Goal: Information Seeking & Learning: Learn about a topic

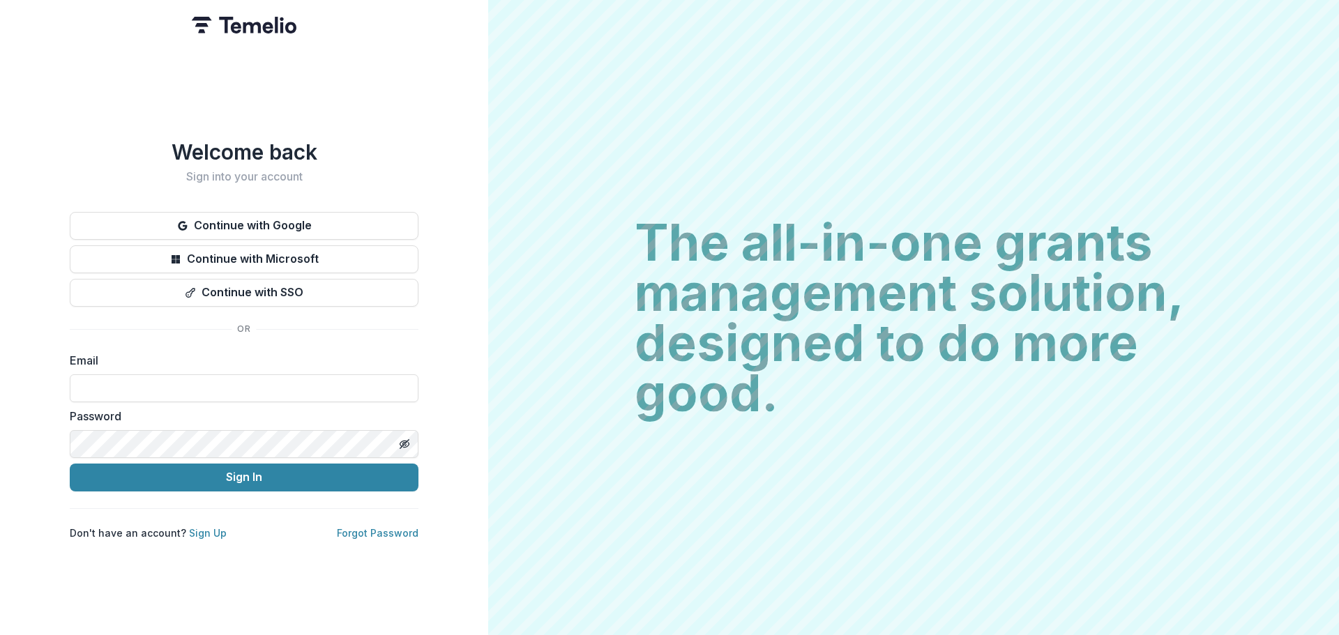
click at [260, 291] on button "Continue with SSO" at bounding box center [244, 293] width 349 height 28
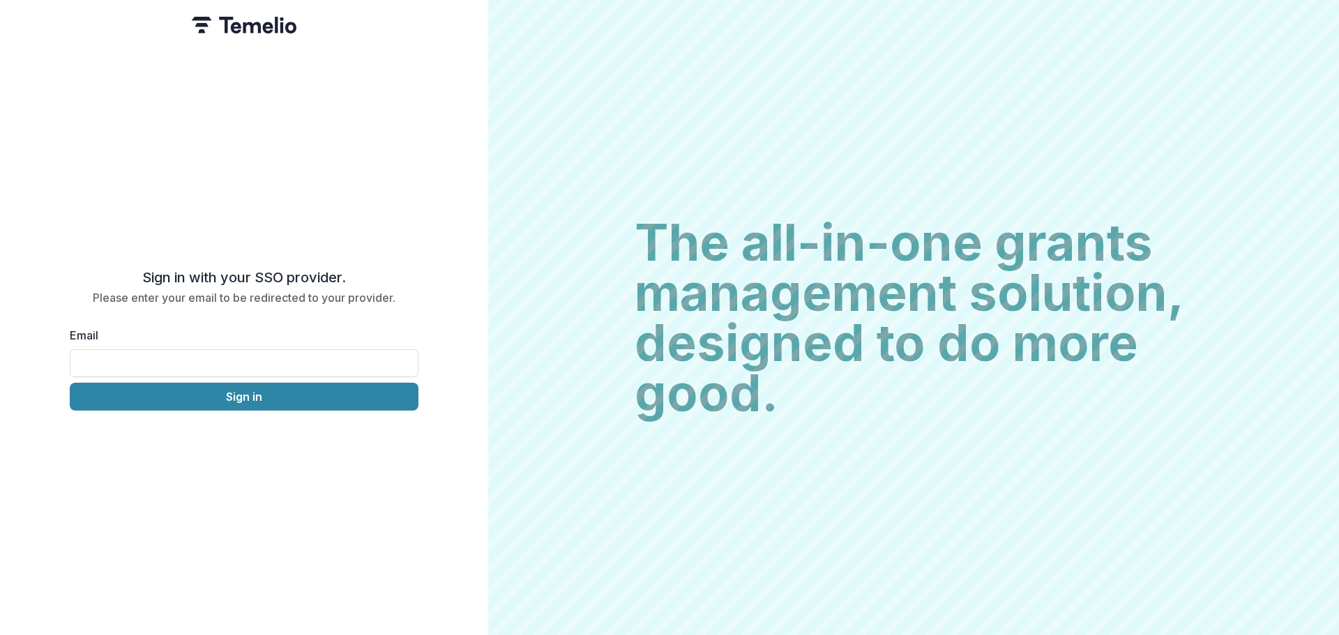
click at [247, 363] on input "Email" at bounding box center [244, 363] width 349 height 28
type input "**********"
click at [239, 389] on button "Sign in" at bounding box center [244, 397] width 349 height 28
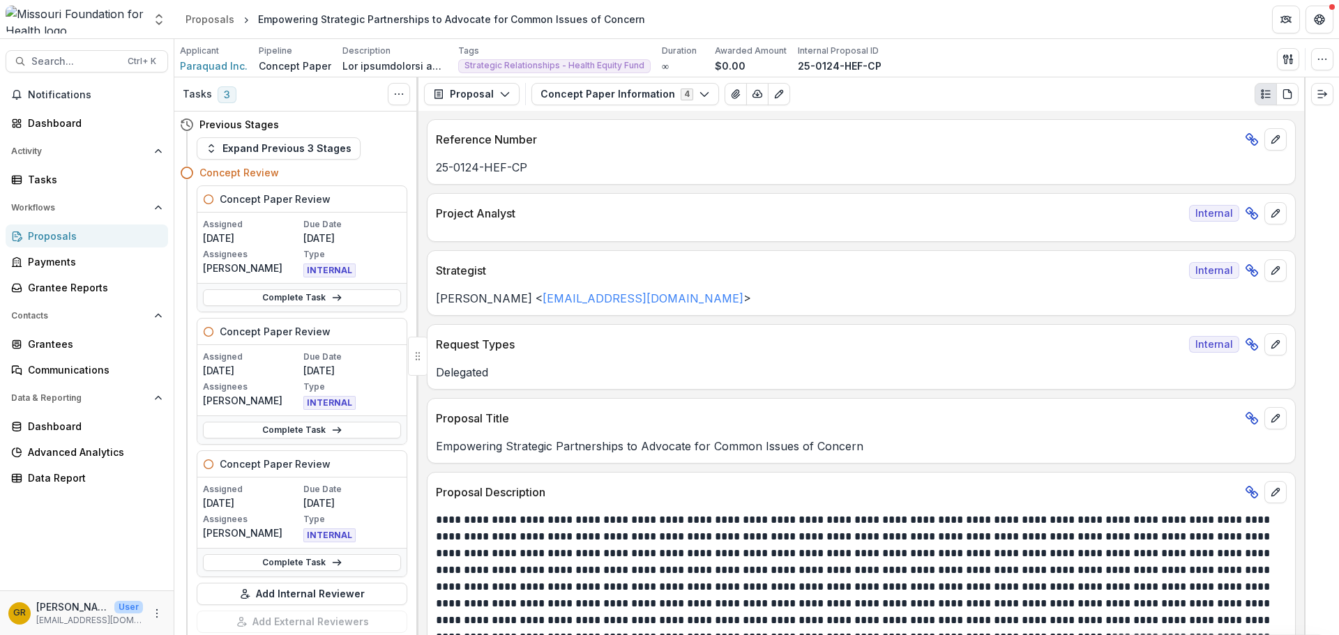
click at [696, 100] on button "Concept Paper Information 4" at bounding box center [625, 94] width 188 height 22
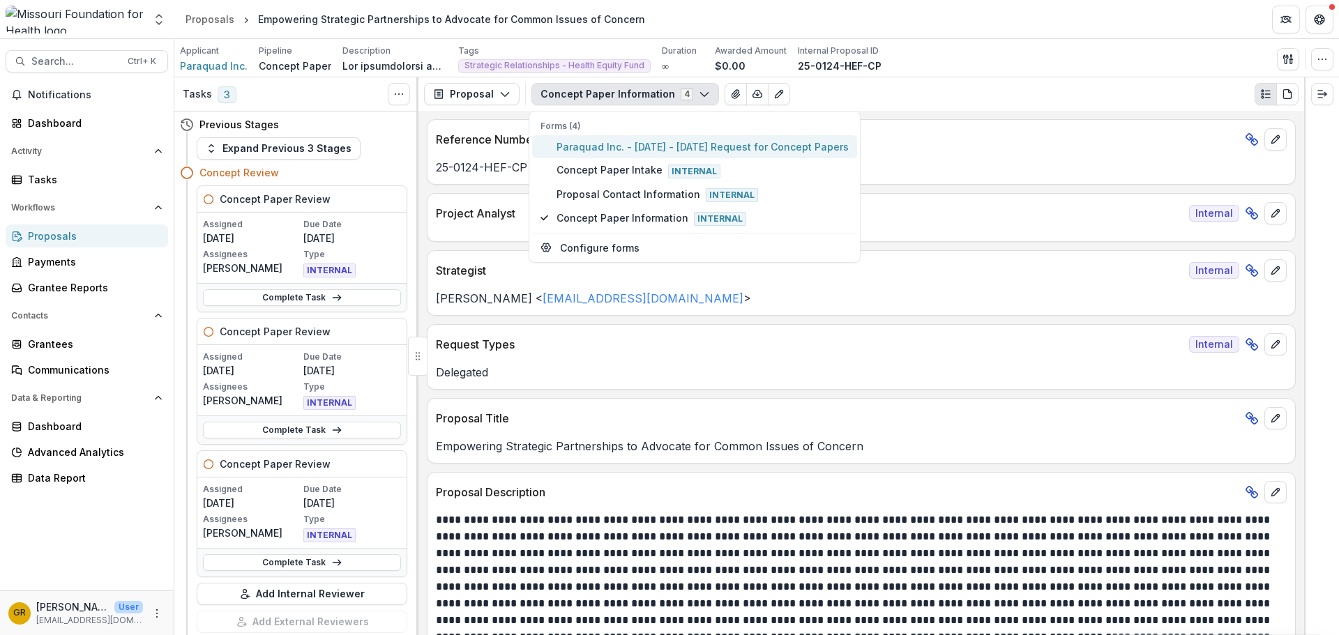
click at [685, 147] on span "Paraquad Inc. - 2025 - 2025 Request for Concept Papers" at bounding box center [702, 146] width 292 height 15
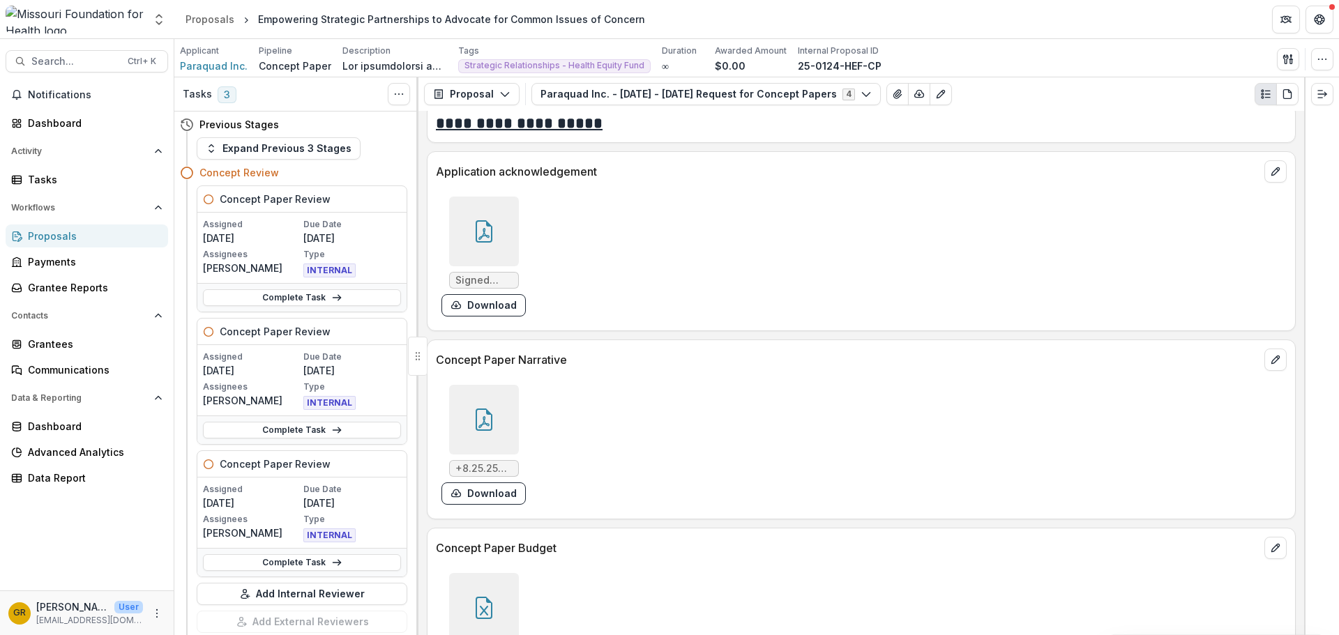
scroll to position [3912, 0]
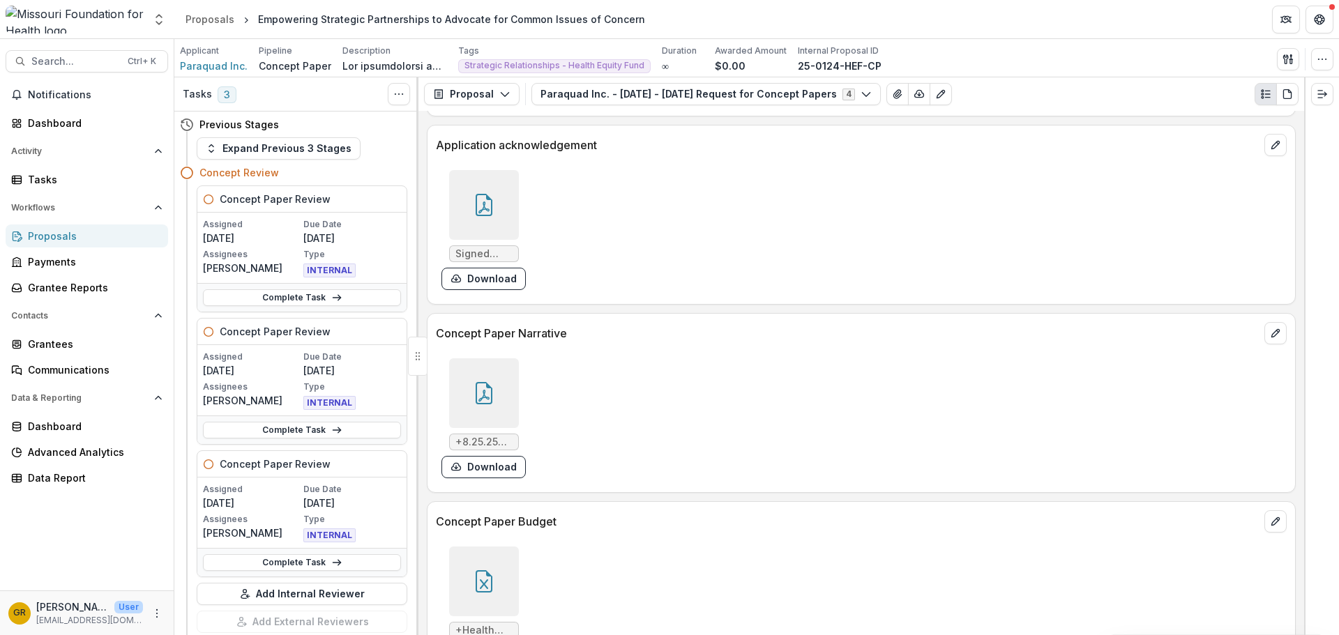
click at [485, 404] on icon at bounding box center [484, 393] width 22 height 22
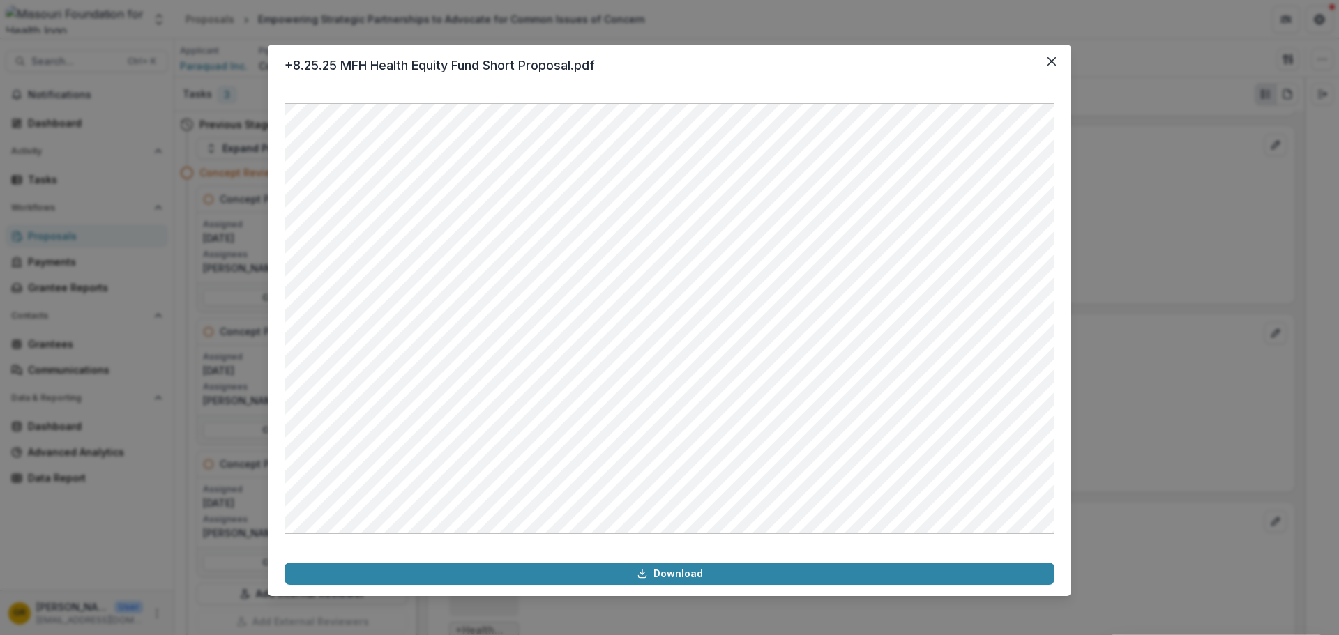
click at [1051, 59] on icon "Close" at bounding box center [1051, 61] width 8 height 8
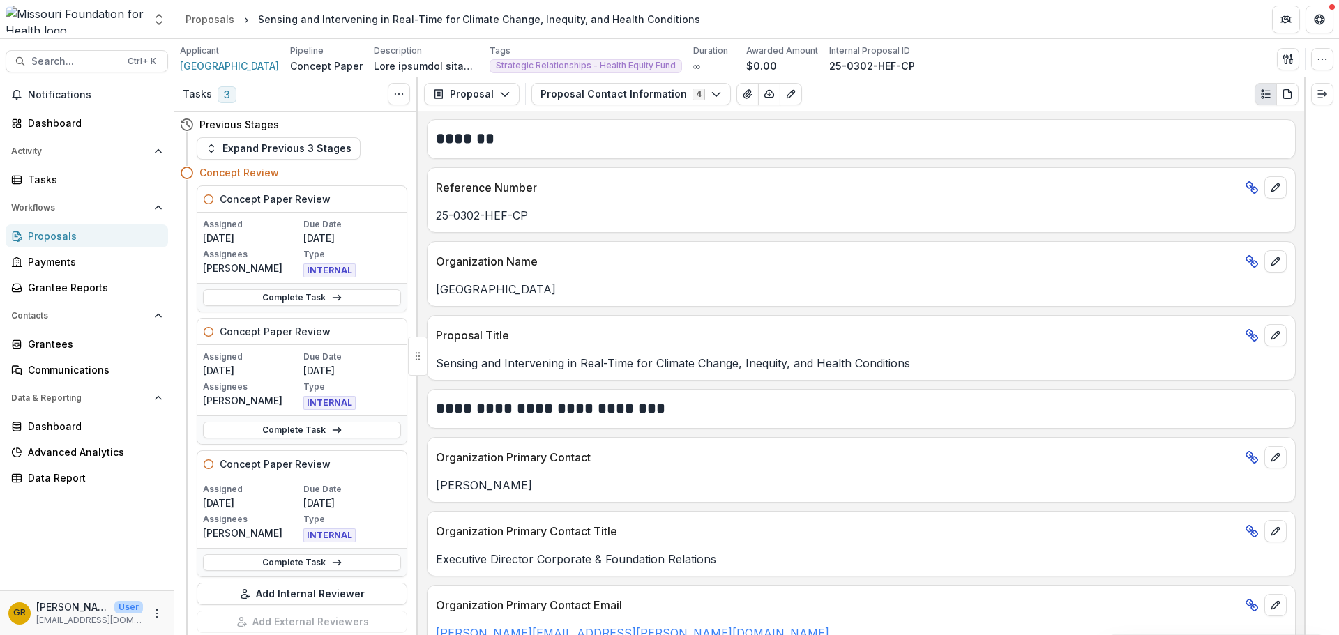
click at [710, 90] on icon "button" at bounding box center [715, 94] width 11 height 11
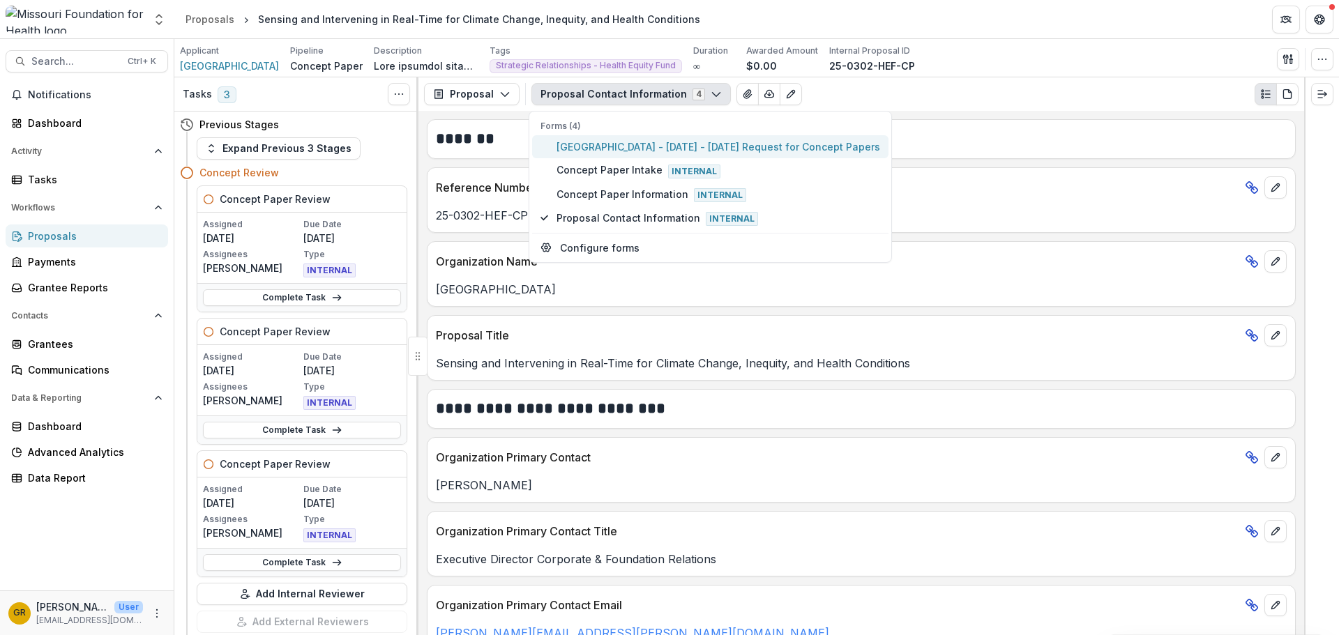
click at [648, 146] on span "Saint Louis University - 2025 - 2025 Request for Concept Papers" at bounding box center [717, 146] width 323 height 15
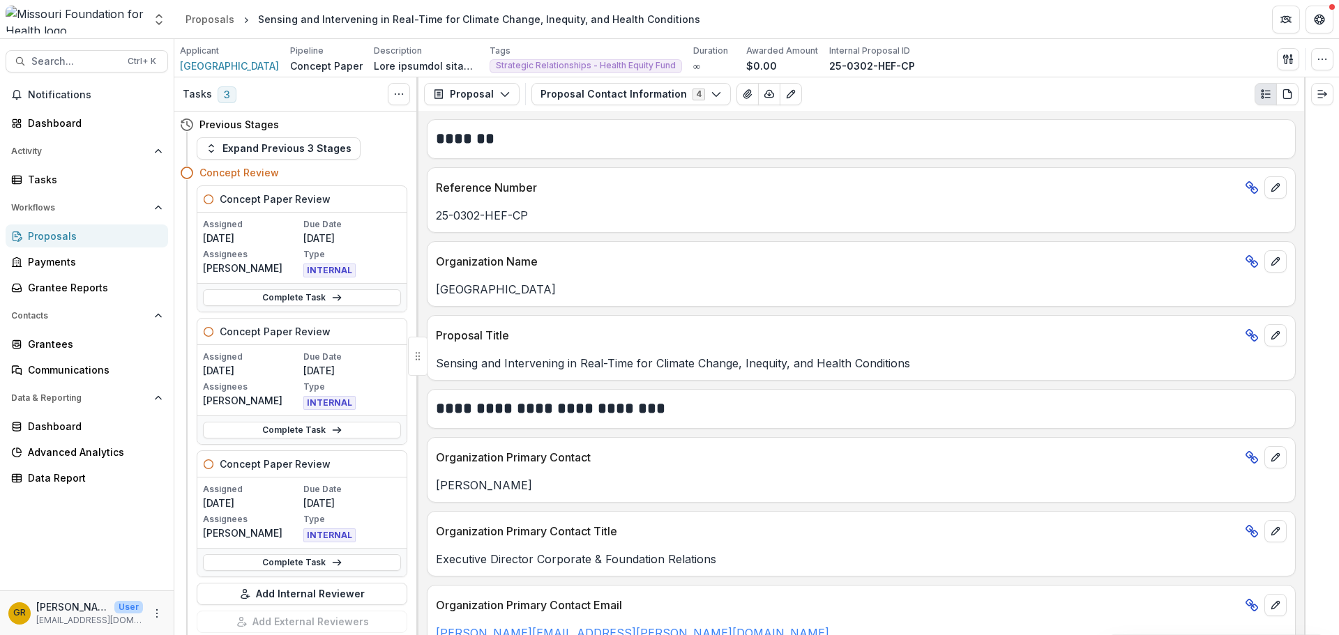
click at [712, 97] on polyline "button" at bounding box center [716, 95] width 8 height 4
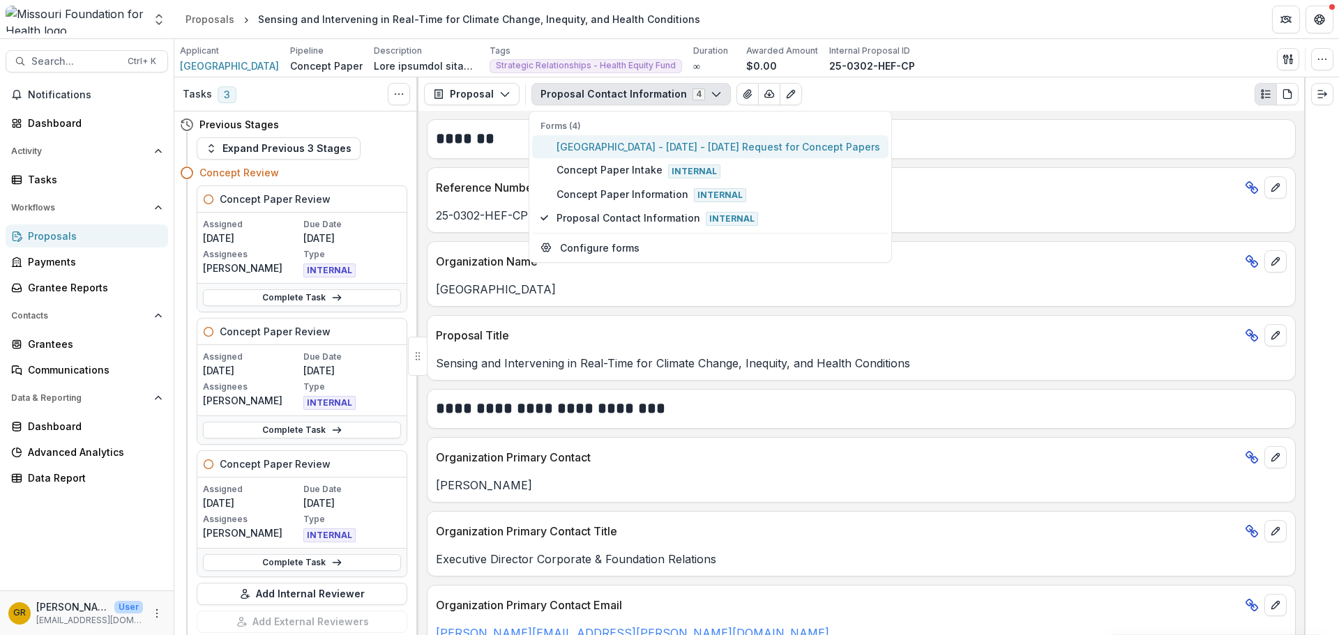
click at [657, 148] on span "Saint Louis University - 2025 - 2025 Request for Concept Papers" at bounding box center [717, 146] width 323 height 15
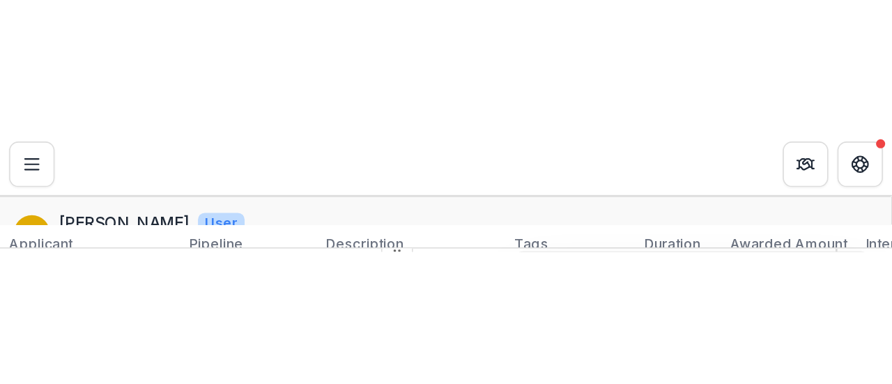
scroll to position [3201, 0]
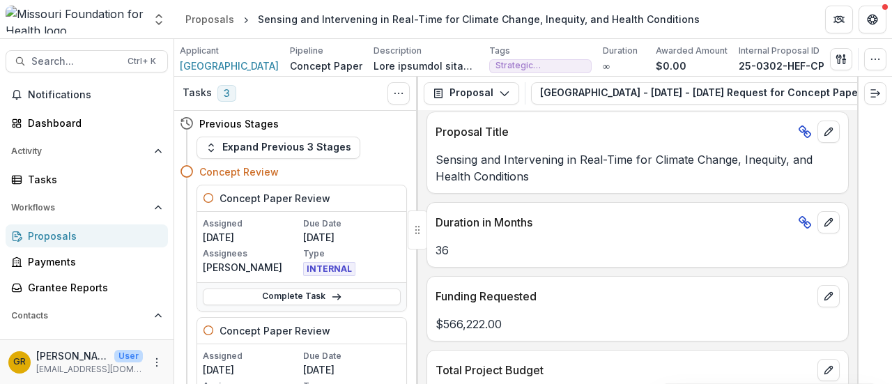
click at [862, 183] on div at bounding box center [875, 230] width 35 height 307
click at [858, 151] on div at bounding box center [875, 230] width 35 height 307
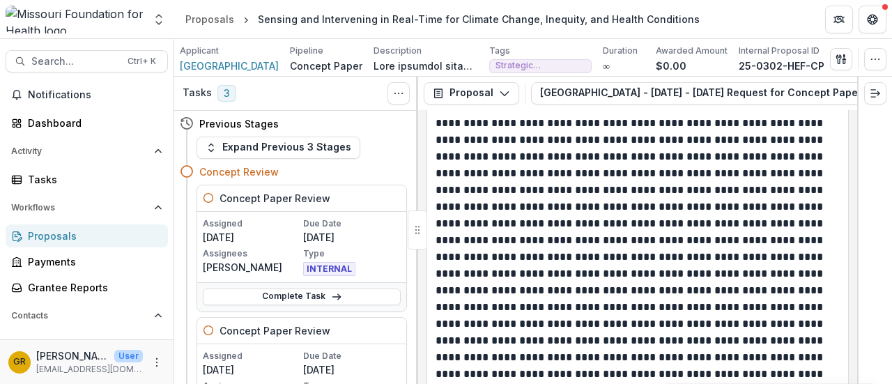
scroll to position [3692, 0]
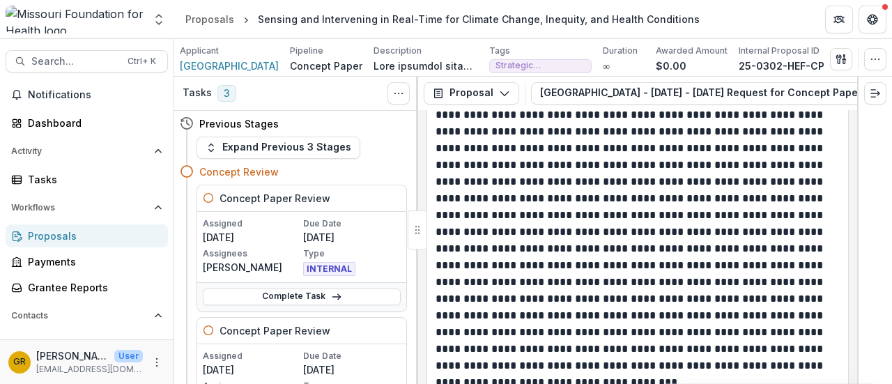
click at [875, 321] on div at bounding box center [875, 230] width 35 height 307
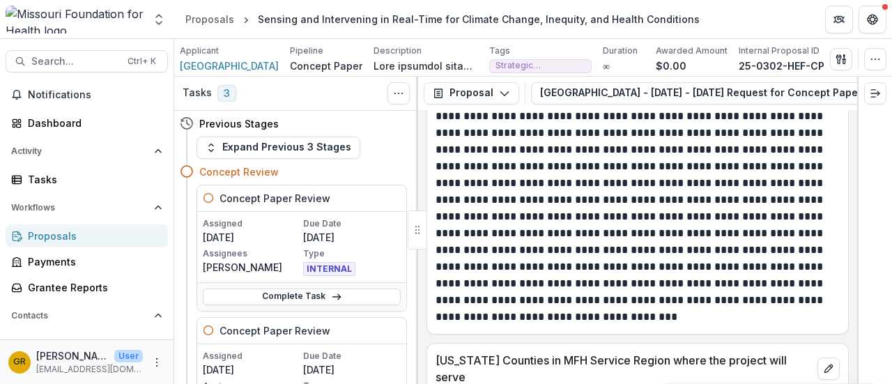
scroll to position [3721, 0]
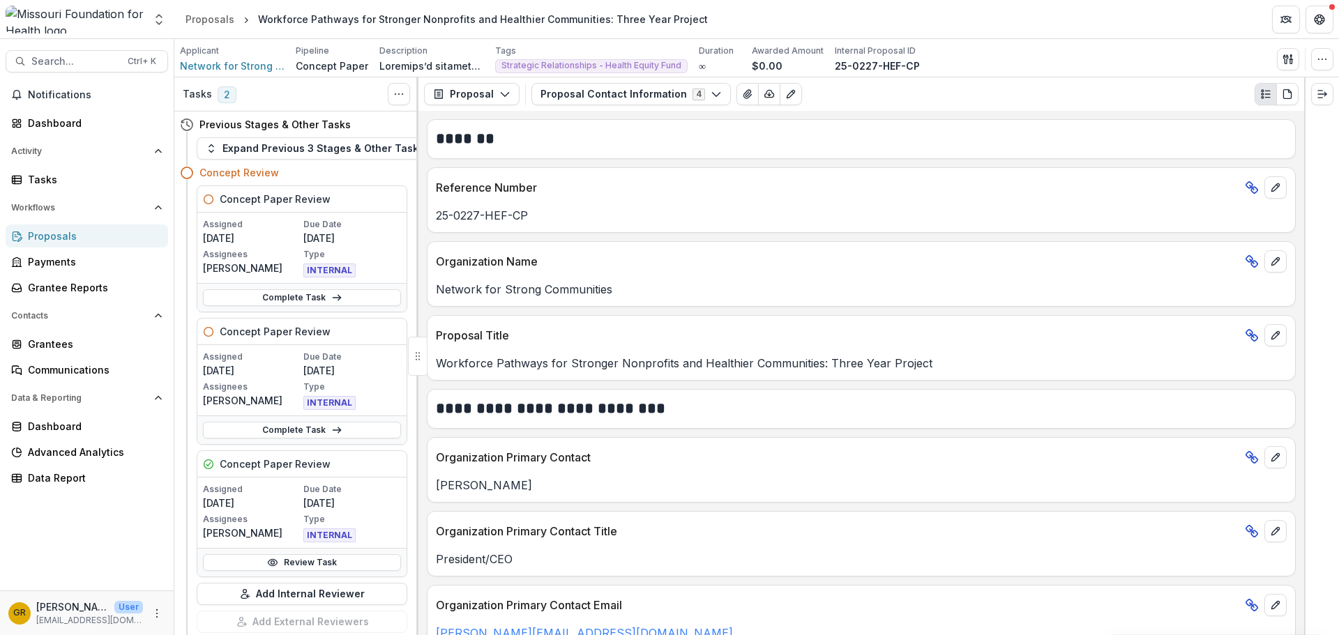
click at [719, 97] on button "Proposal Contact Information 4" at bounding box center [630, 94] width 199 height 22
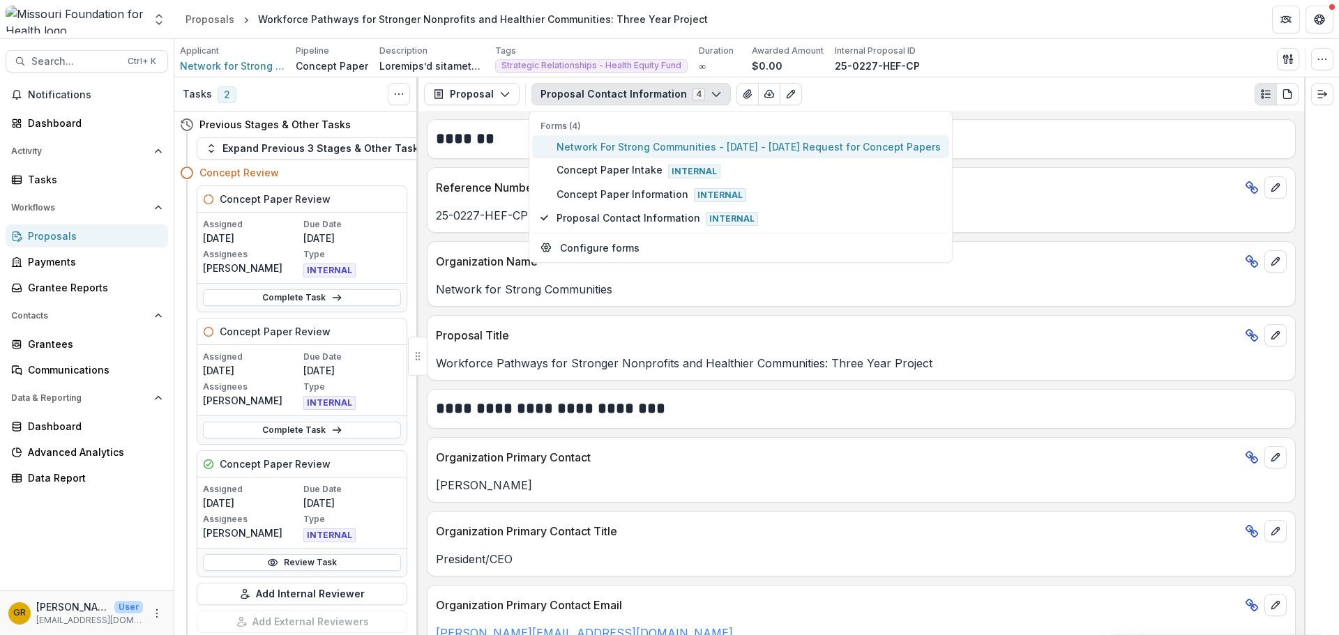
click at [669, 144] on span "Network For Strong Communities - 2025 - 2025 Request for Concept Papers" at bounding box center [748, 146] width 384 height 15
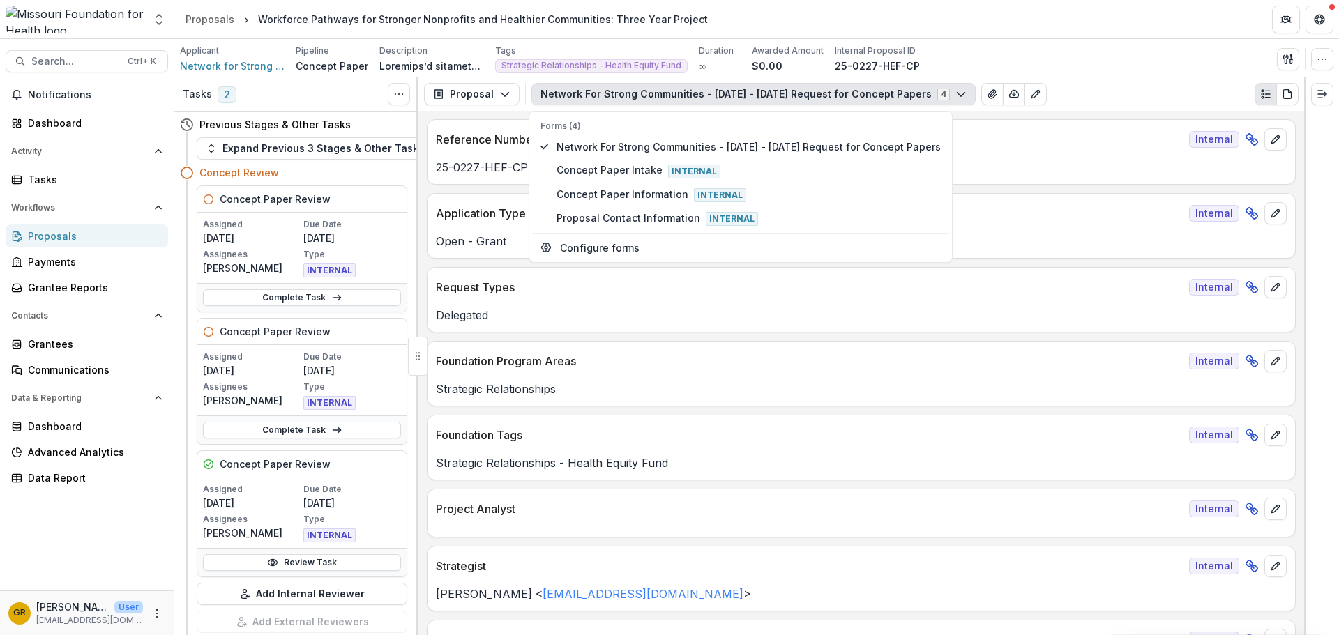
drag, startPoint x: 1304, startPoint y: 123, endPoint x: 1302, endPoint y: 158, distance: 35.0
click at [1304, 159] on div at bounding box center [1321, 356] width 35 height 558
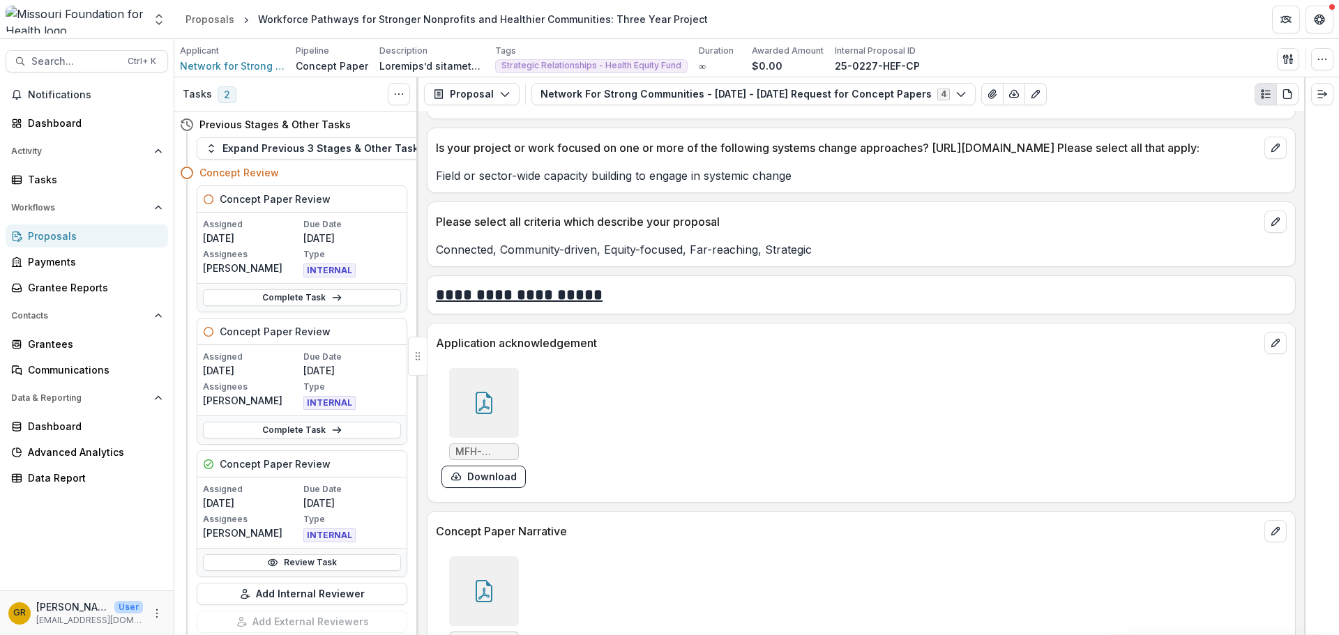
scroll to position [3694, 0]
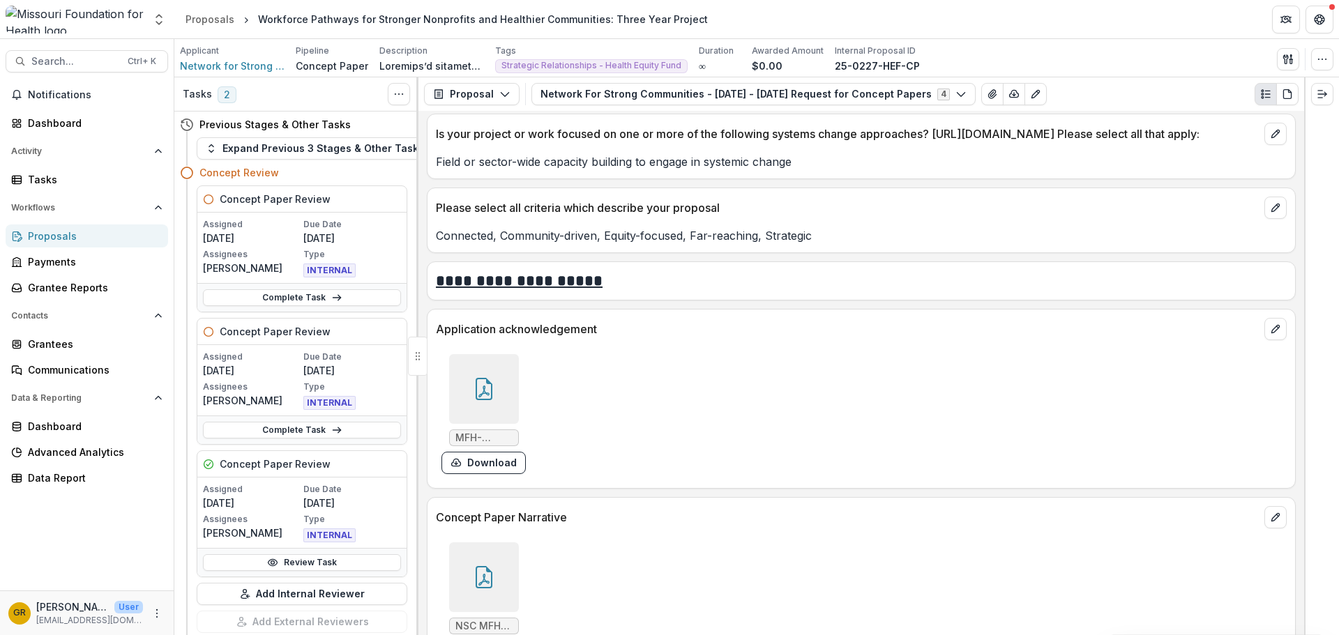
click at [475, 577] on div at bounding box center [484, 577] width 70 height 70
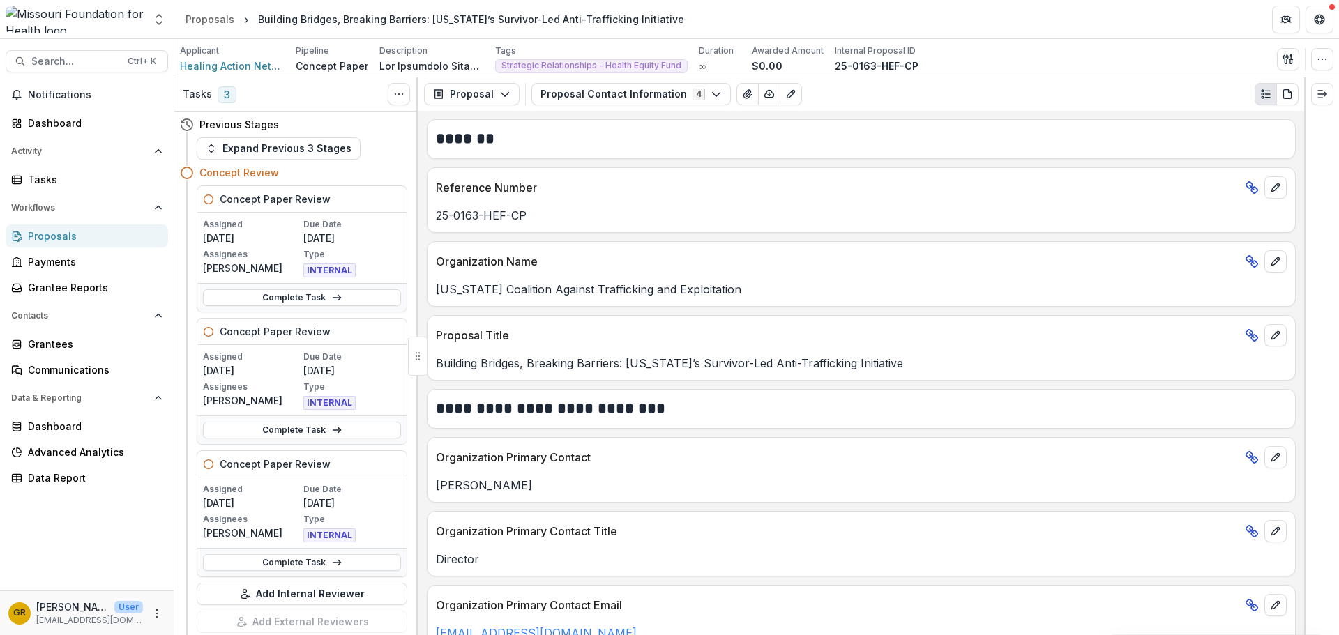
click at [710, 92] on icon "button" at bounding box center [715, 94] width 11 height 11
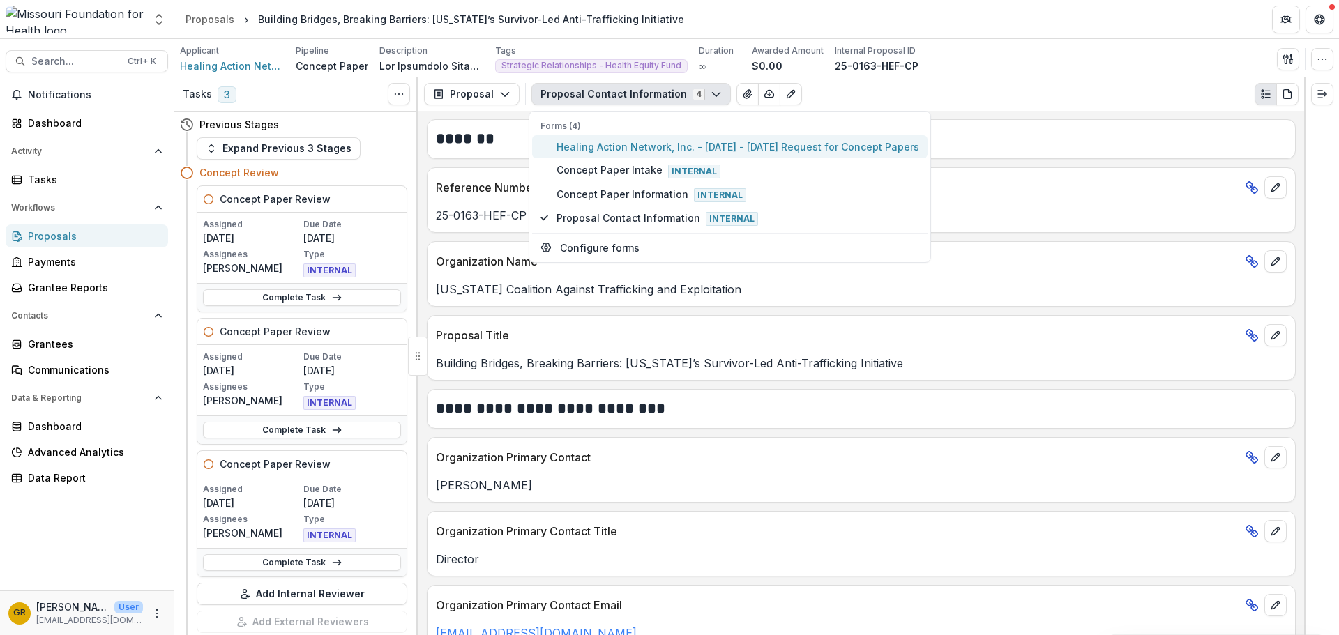
click at [680, 142] on span "Healing Action Network, Inc. - 2025 - 2025 Request for Concept Papers" at bounding box center [737, 146] width 363 height 15
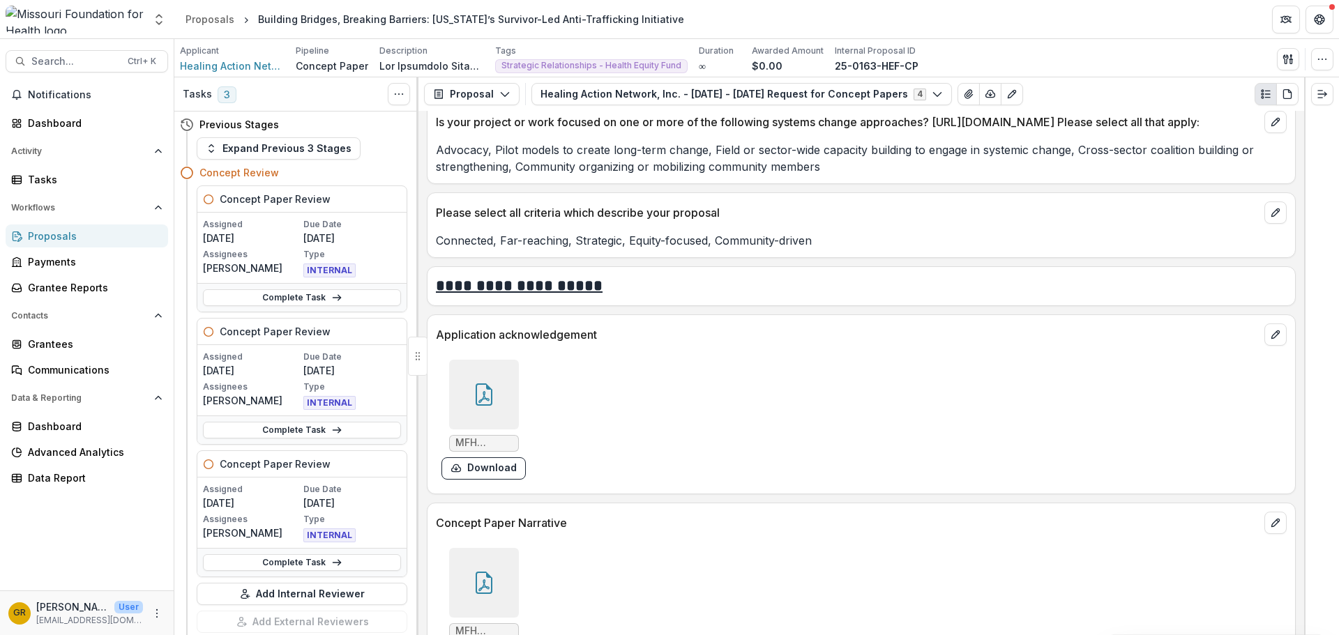
scroll to position [3508, 0]
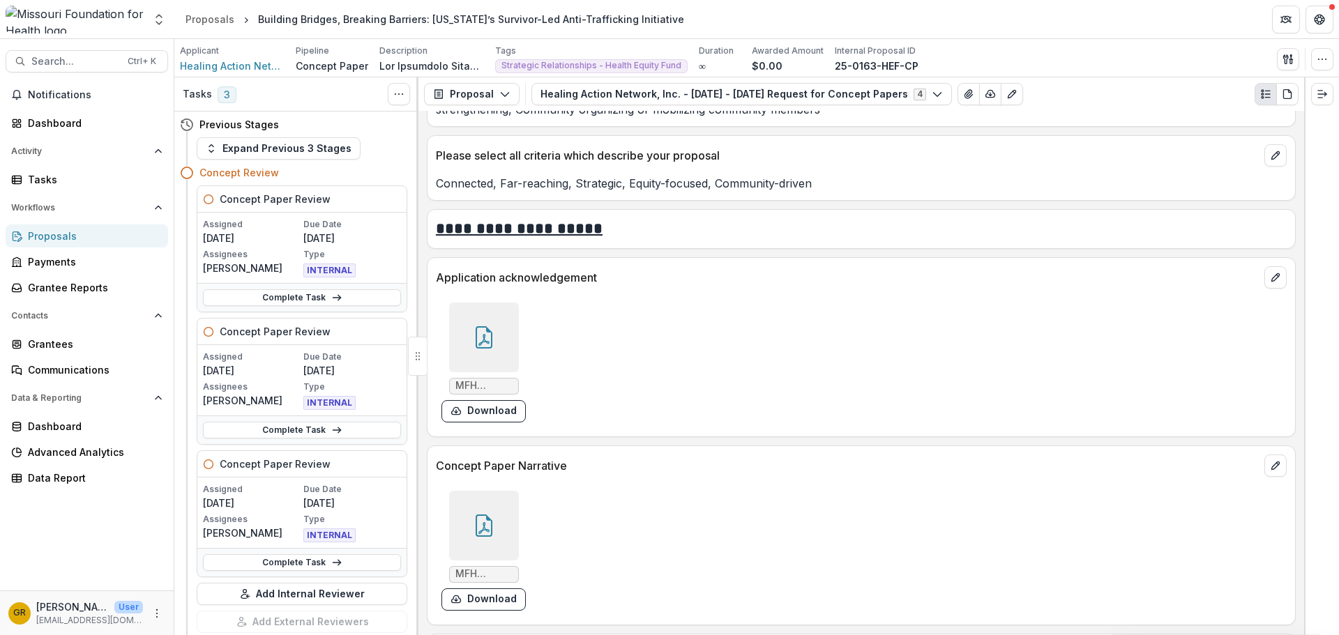
click at [473, 531] on icon at bounding box center [484, 526] width 22 height 22
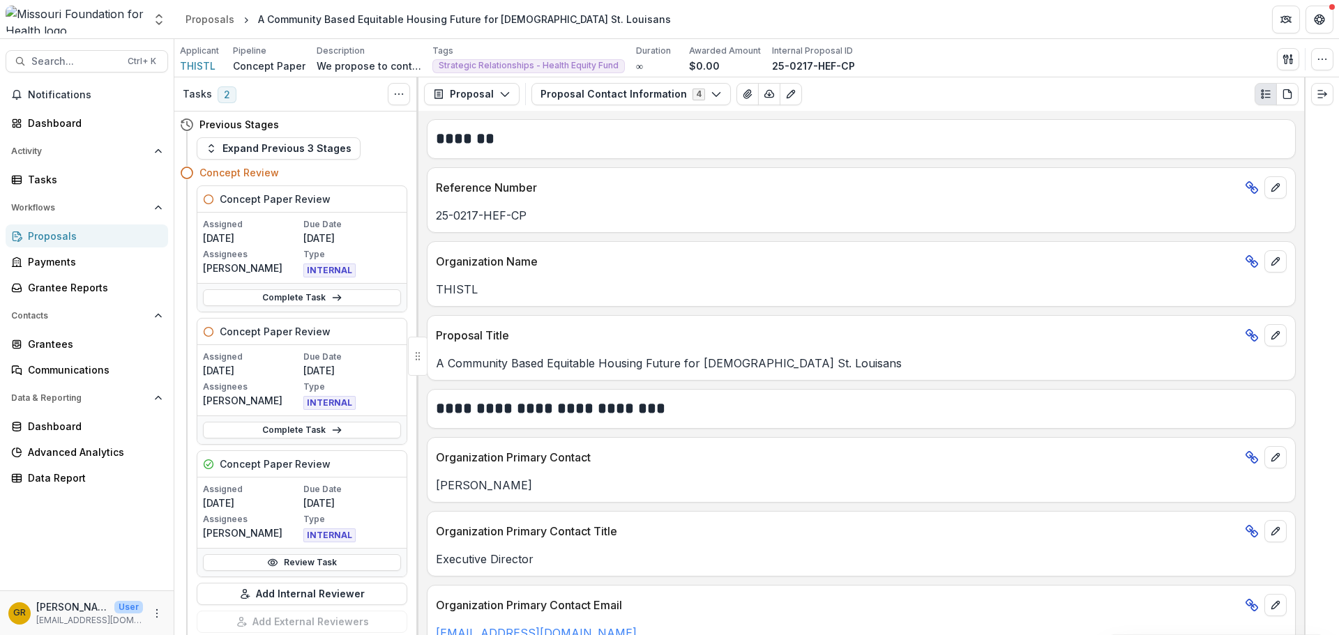
click at [710, 98] on icon "button" at bounding box center [715, 94] width 11 height 11
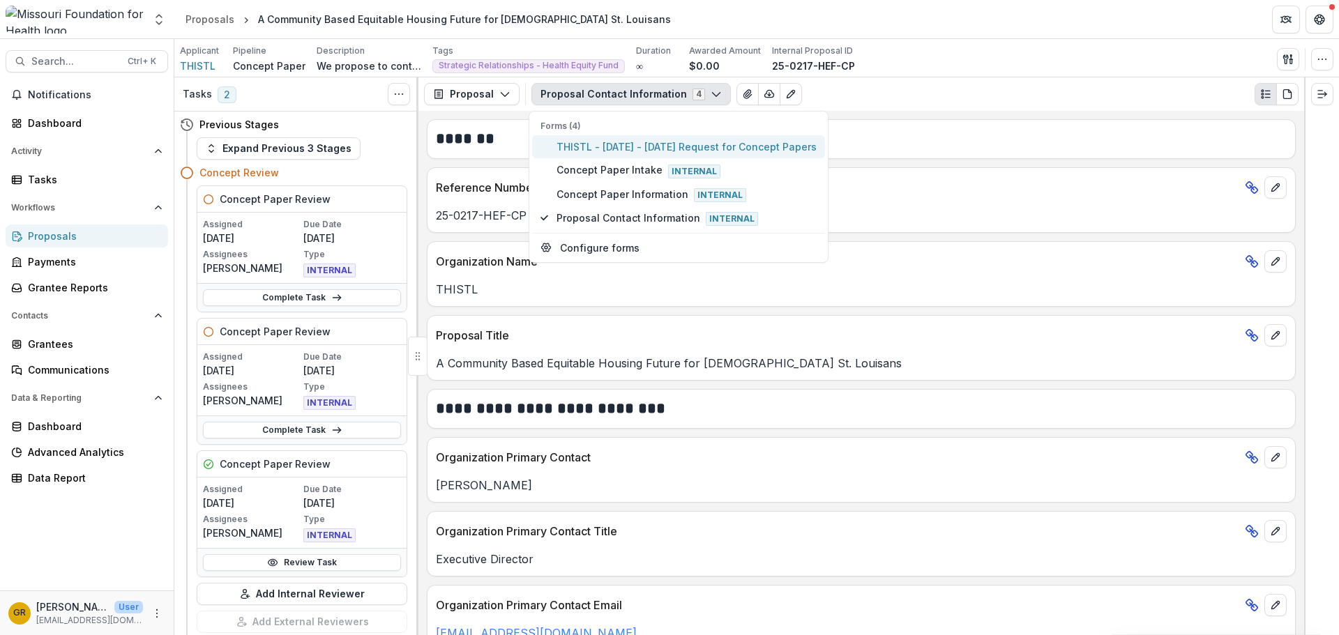
click at [595, 148] on span "THISTL - [DATE] - [DATE] Request for Concept Papers" at bounding box center [686, 146] width 260 height 15
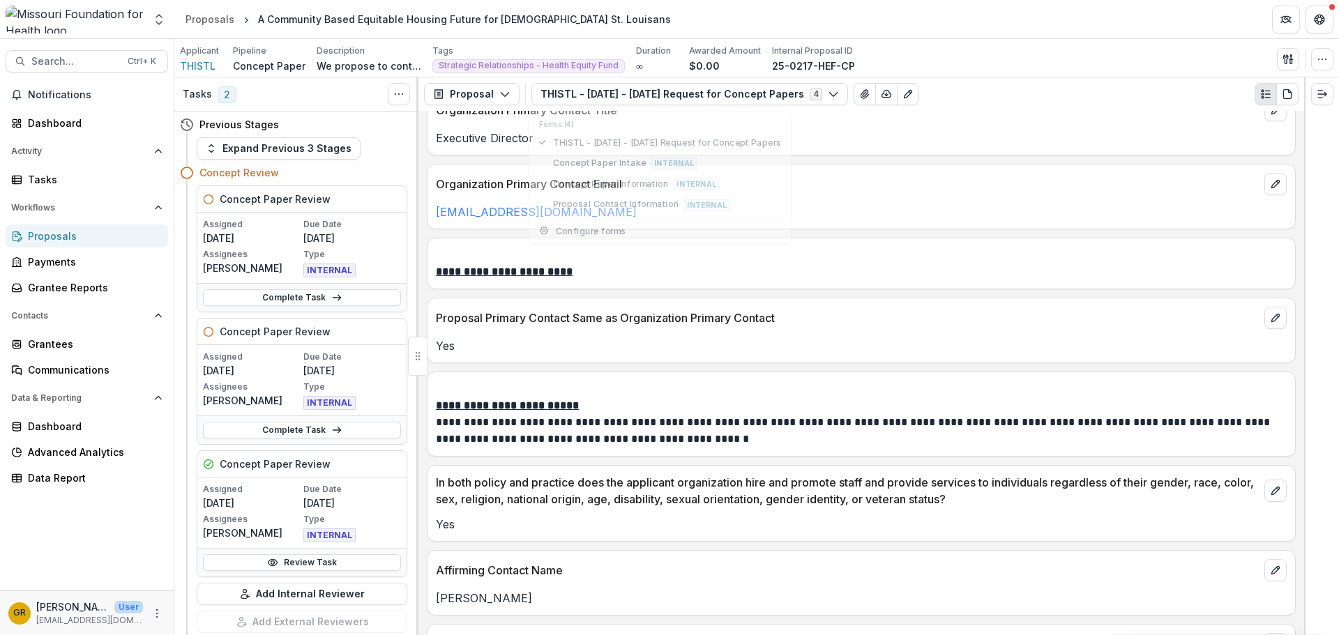
scroll to position [2008, 0]
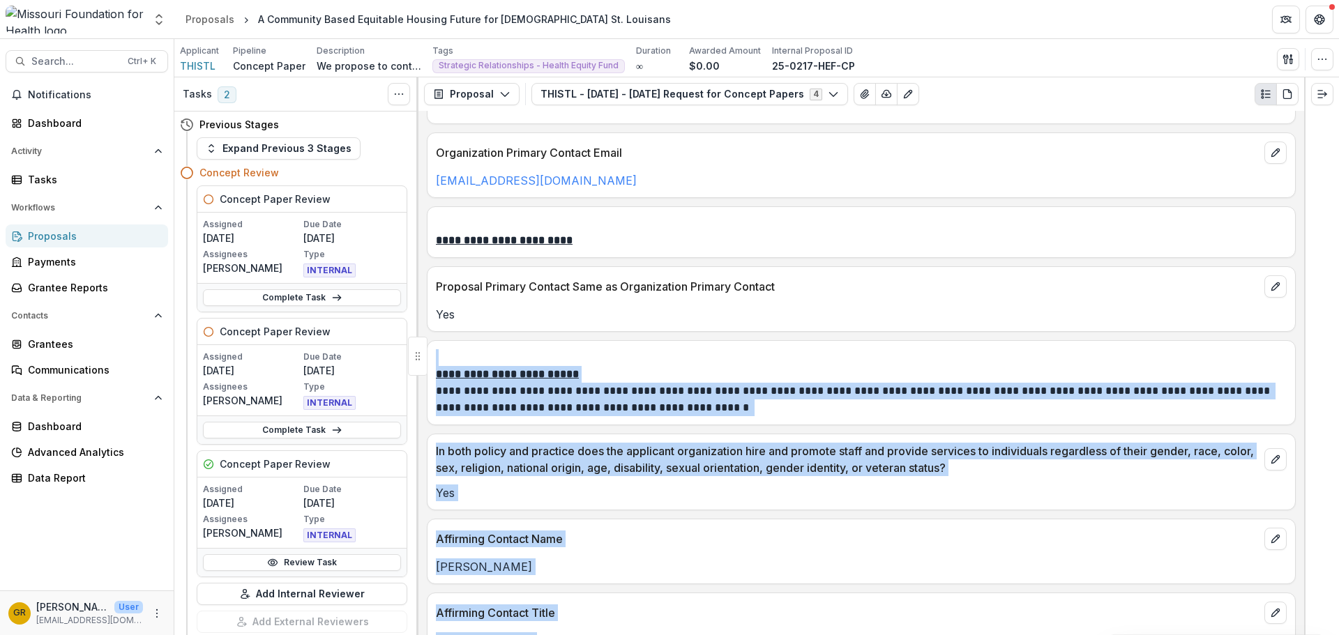
drag, startPoint x: 1298, startPoint y: 352, endPoint x: 1304, endPoint y: 375, distance: 23.7
click at [1304, 375] on div "Tasks 2 Show Cancelled Tasks Previous Stages Expand Previous 3 Stages Concept R…" at bounding box center [756, 356] width 1164 height 558
click at [1274, 358] on p at bounding box center [861, 357] width 851 height 17
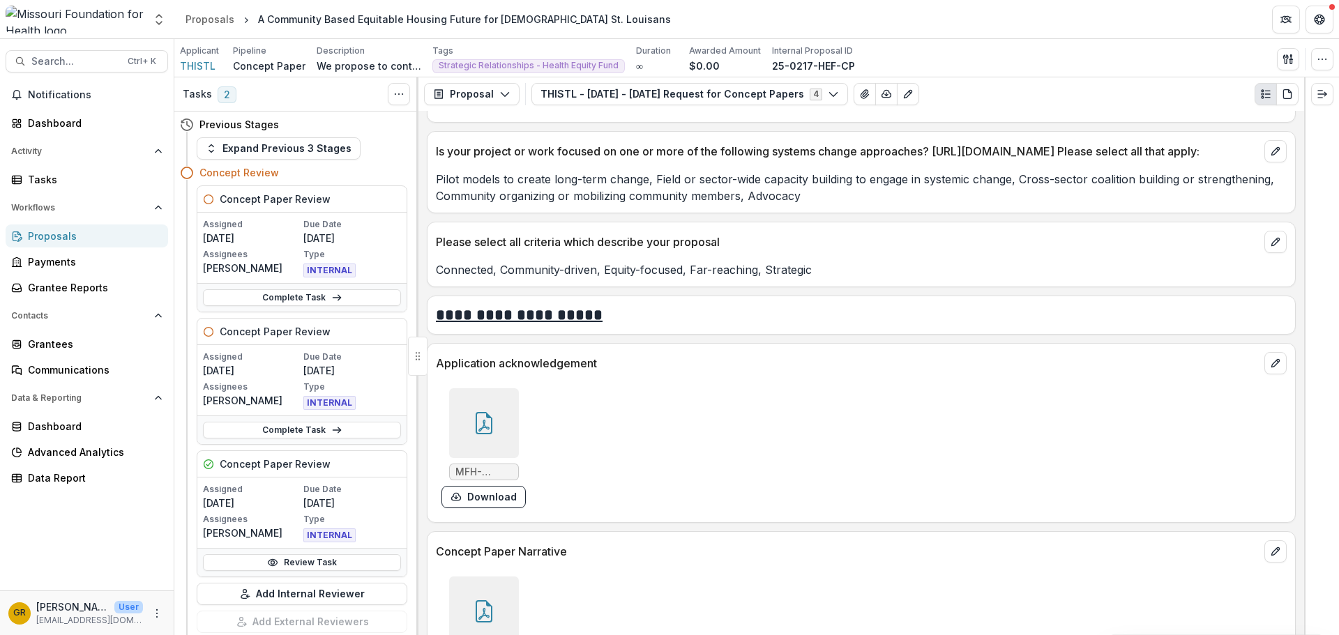
scroll to position [3410, 0]
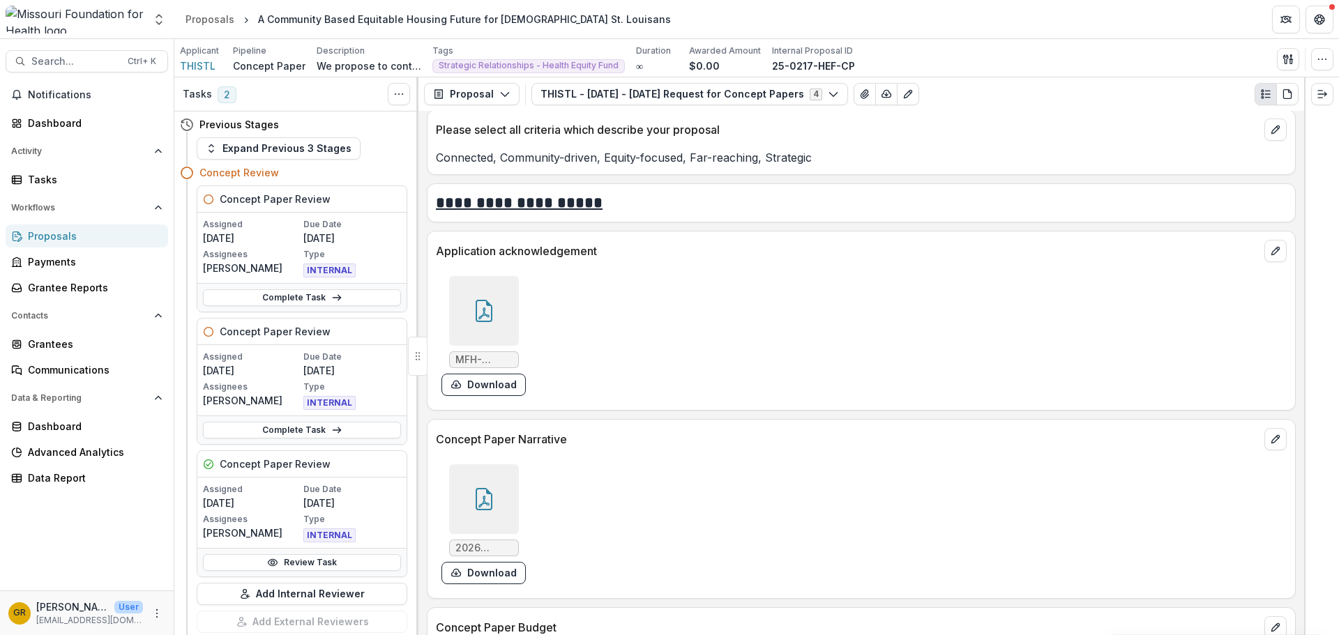
click at [494, 499] on div at bounding box center [484, 499] width 70 height 70
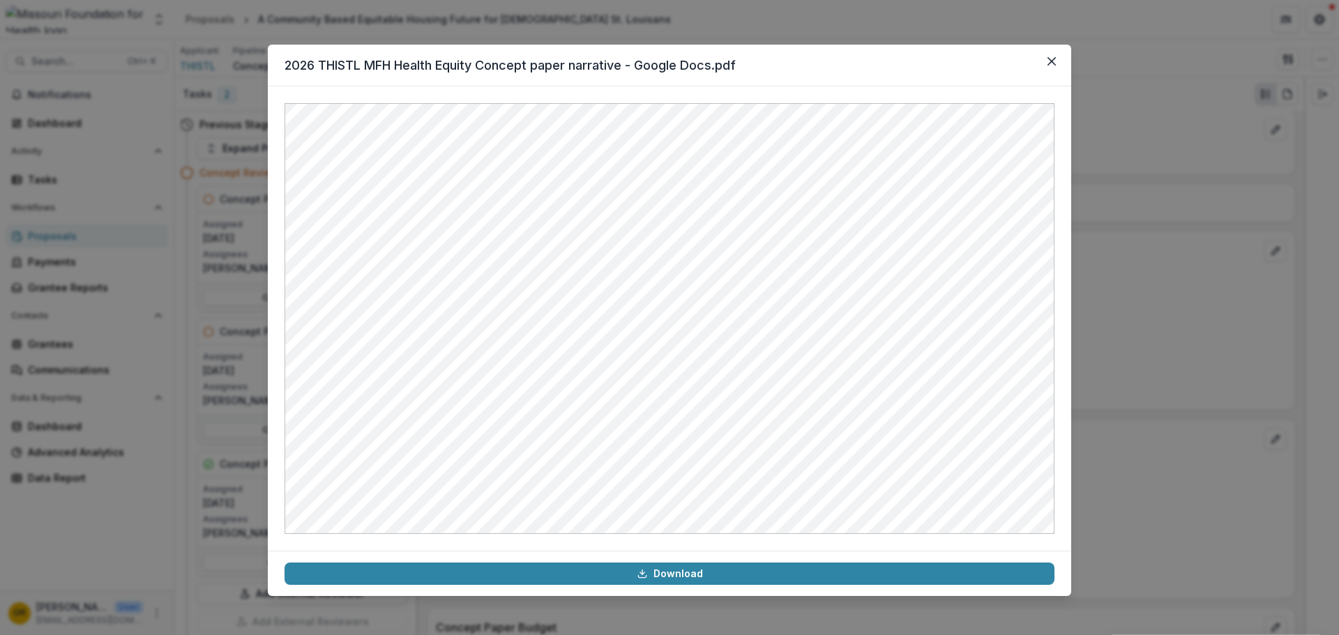
click at [1052, 61] on icon "Close" at bounding box center [1051, 61] width 8 height 8
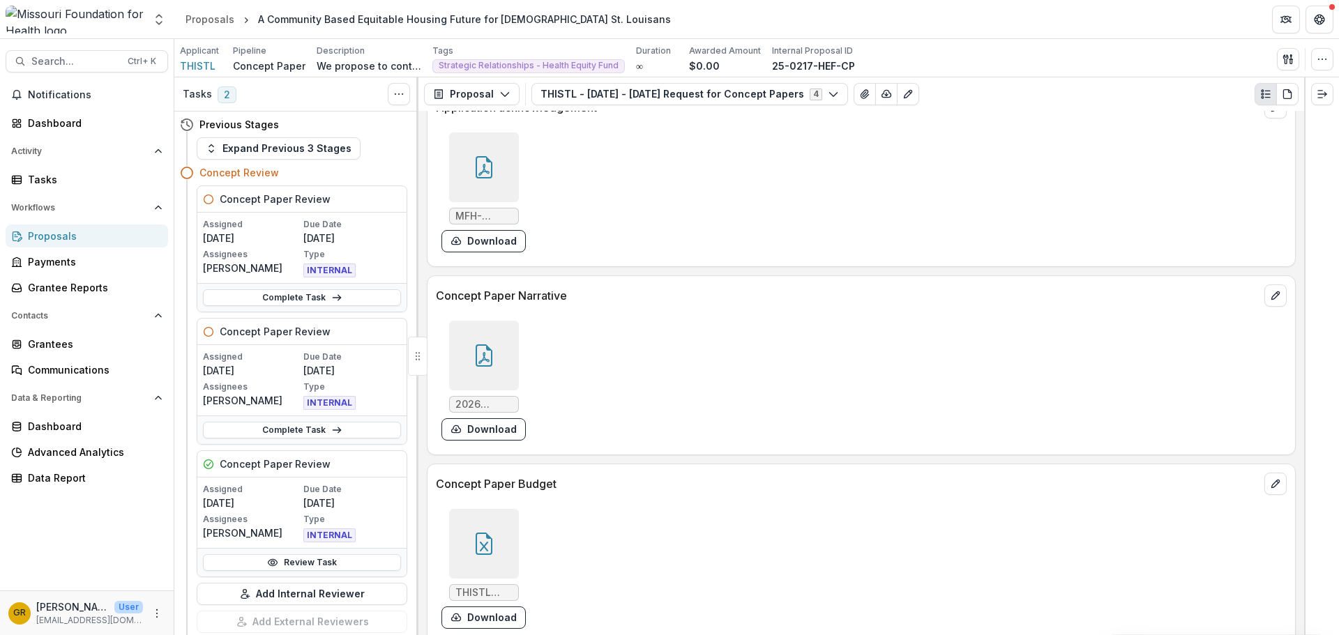
scroll to position [3622, 0]
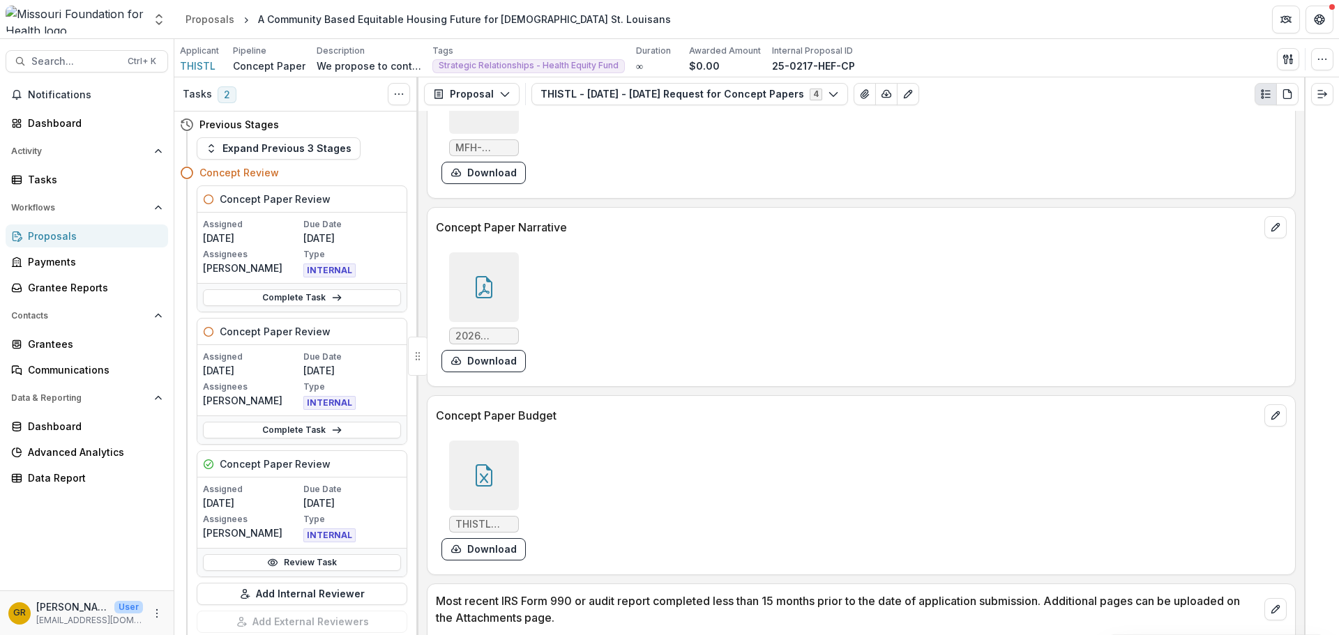
click at [477, 487] on icon at bounding box center [484, 475] width 22 height 22
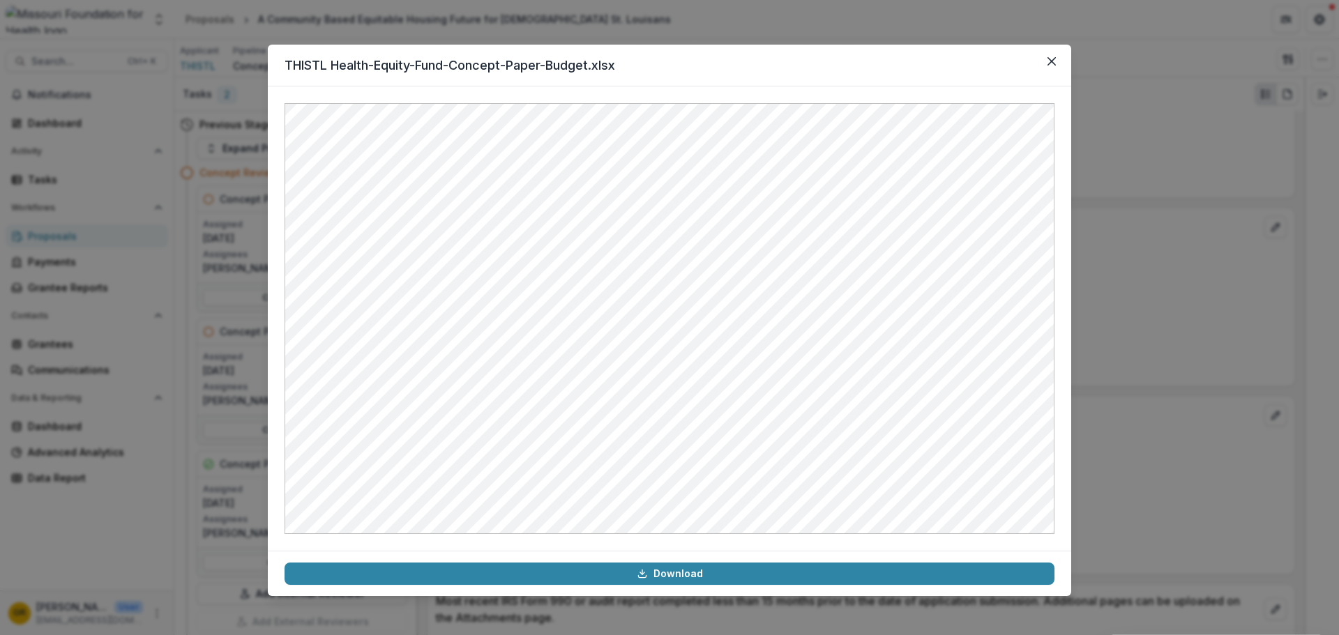
click at [1053, 65] on icon "Close" at bounding box center [1051, 61] width 8 height 8
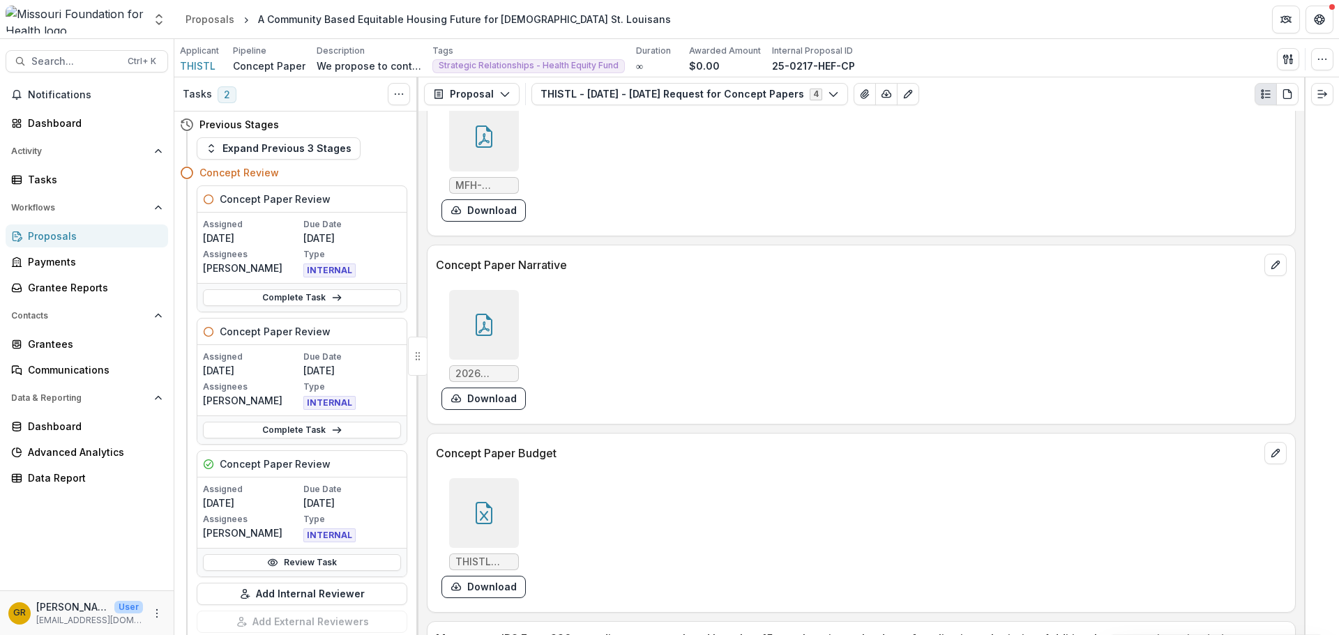
scroll to position [3572, 0]
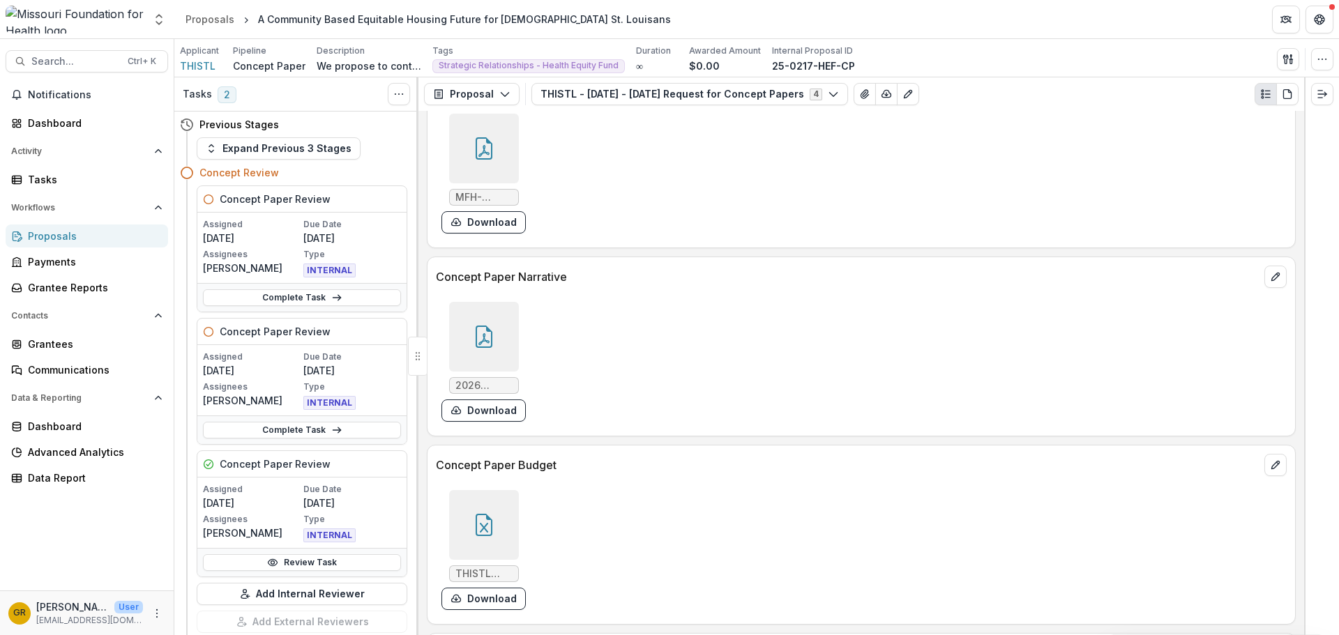
click at [483, 346] on icon at bounding box center [483, 340] width 11 height 12
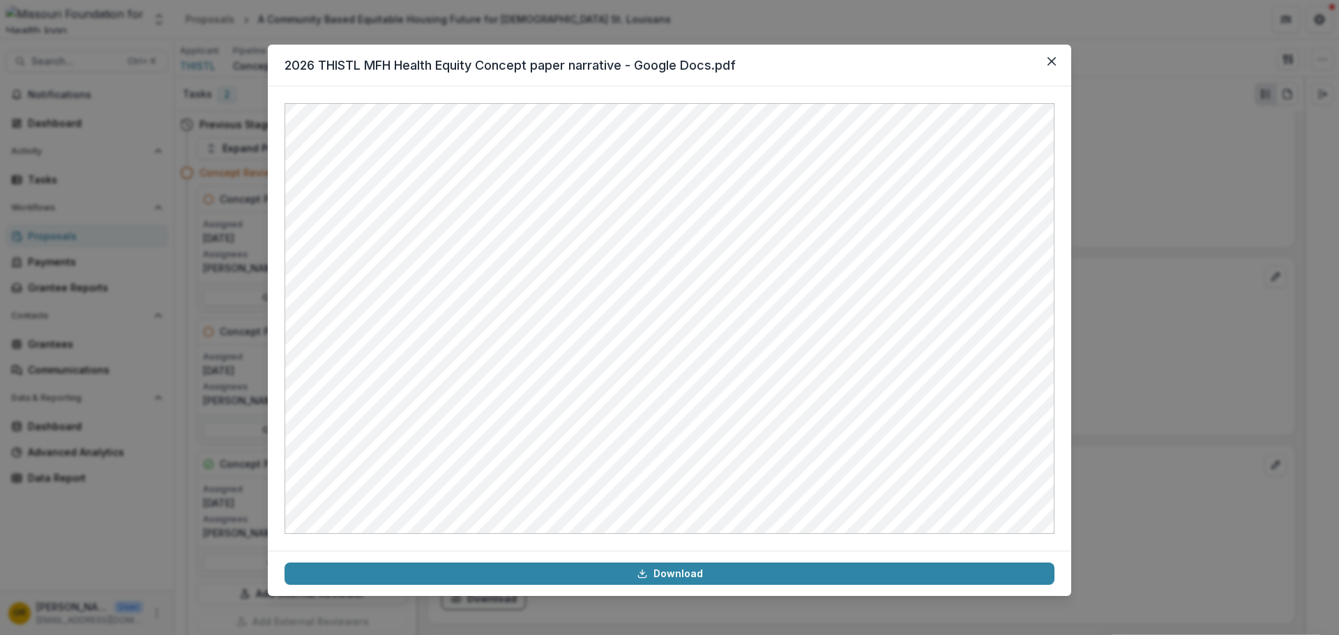
click at [1050, 63] on icon "Close" at bounding box center [1051, 61] width 8 height 8
